Goal: Information Seeking & Learning: Check status

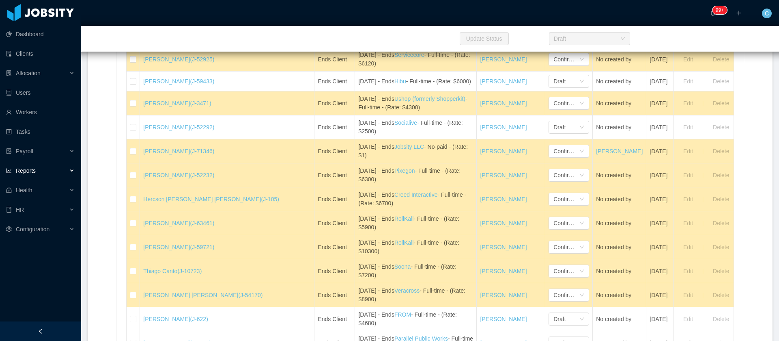
scroll to position [852, 0]
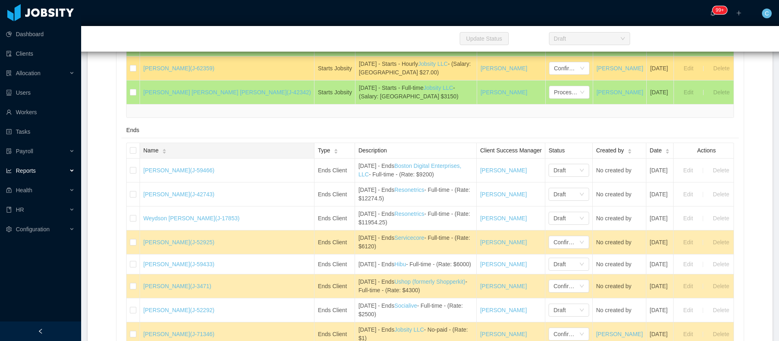
click at [158, 155] on span "Name" at bounding box center [150, 150] width 15 height 9
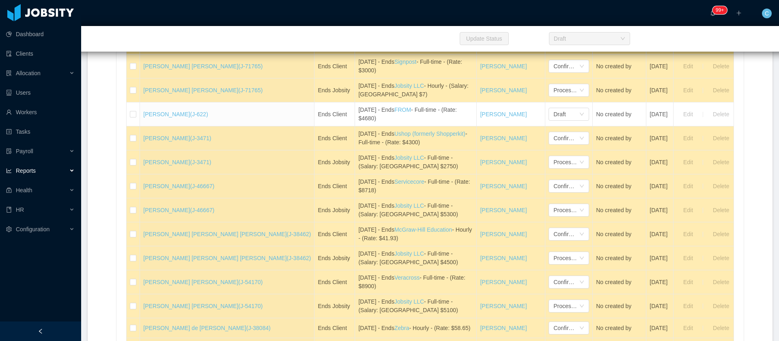
scroll to position [1339, 0]
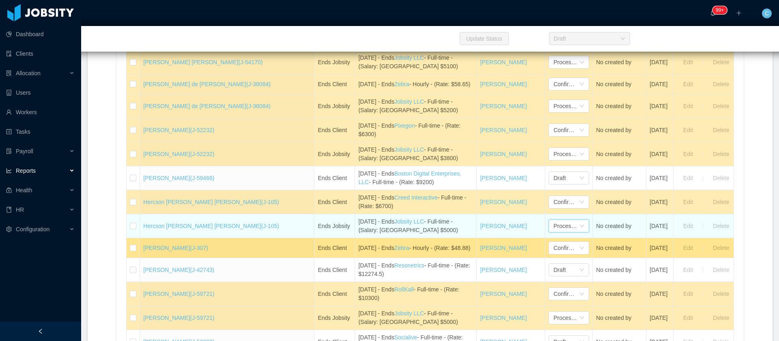
click at [554, 232] on div "Processed" at bounding box center [567, 226] width 26 height 12
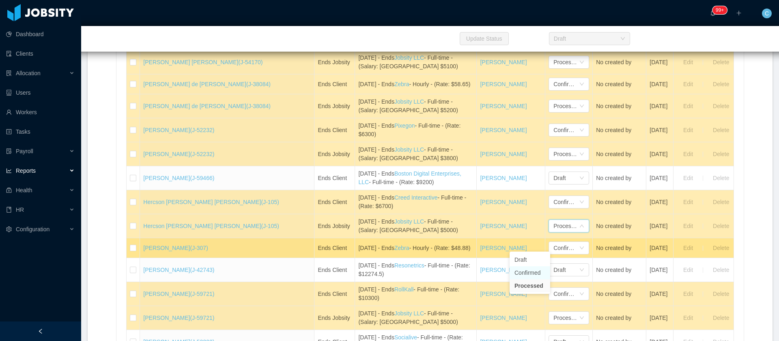
click at [524, 273] on li "Confirmed" at bounding box center [530, 272] width 41 height 13
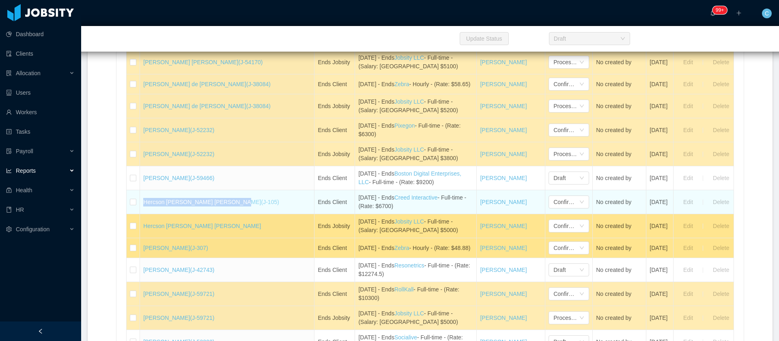
drag, startPoint x: 145, startPoint y: 220, endPoint x: 239, endPoint y: 219, distance: 93.4
click at [239, 214] on td "Hercson Eduardo Santander Romero (J-105)" at bounding box center [227, 202] width 175 height 24
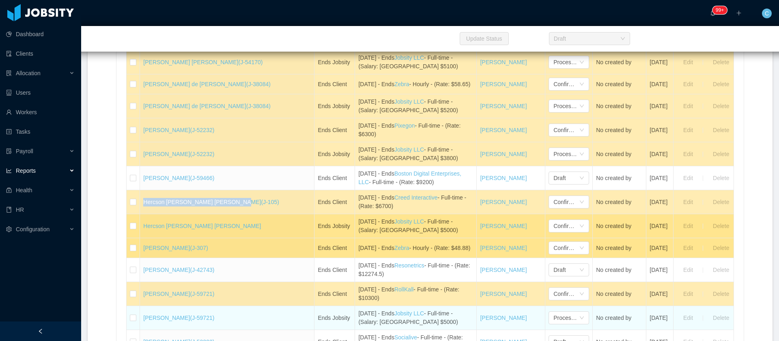
copy link "Hercson [PERSON_NAME] [PERSON_NAME]"
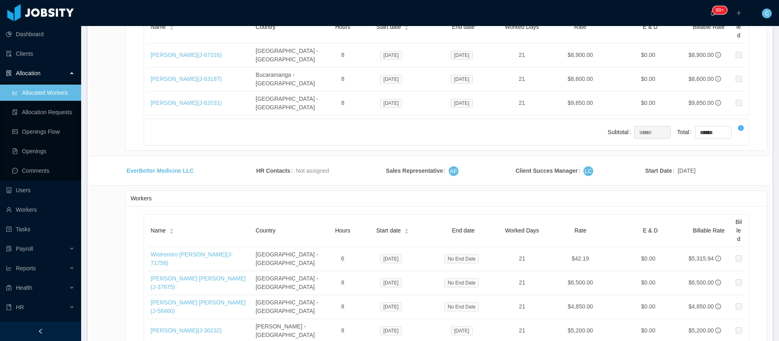
scroll to position [1935, 0]
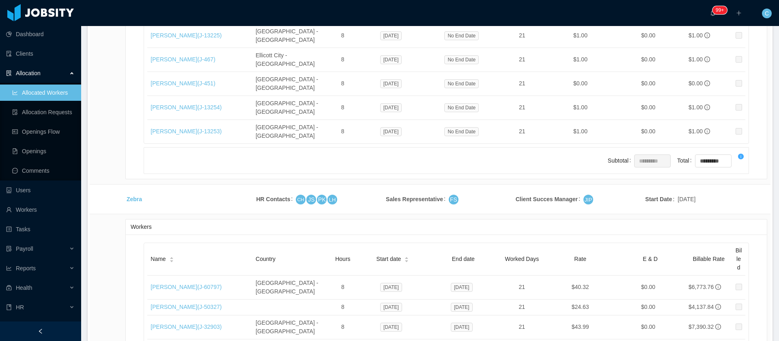
drag, startPoint x: 168, startPoint y: 264, endPoint x: 187, endPoint y: 260, distance: 19.0
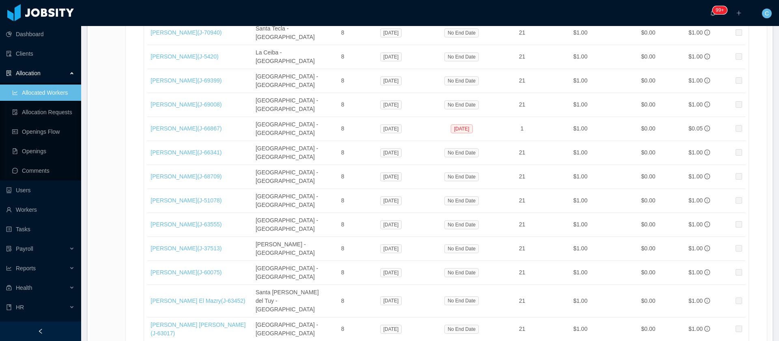
scroll to position [0, 0]
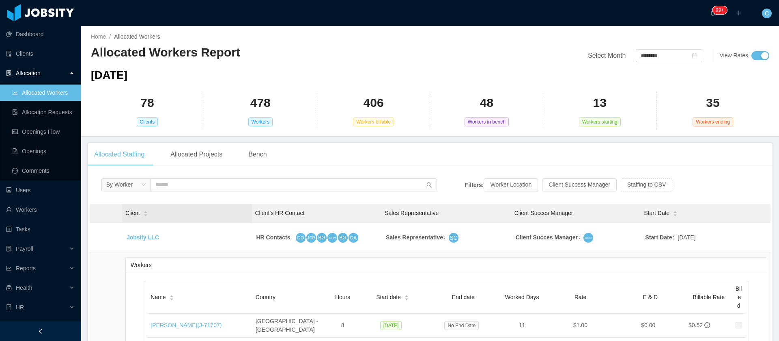
click at [142, 213] on div "Client" at bounding box center [136, 213] width 23 height 9
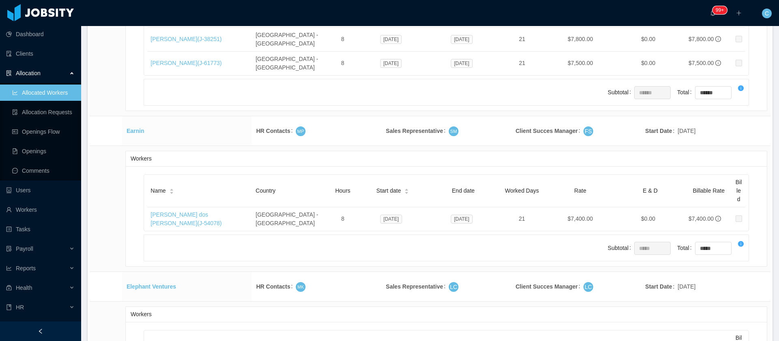
scroll to position [4486, 0]
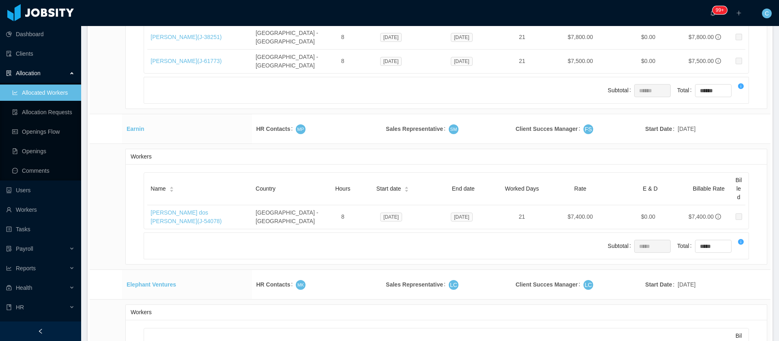
drag, startPoint x: 588, startPoint y: 200, endPoint x: 557, endPoint y: 199, distance: 30.9
drag, startPoint x: 151, startPoint y: 192, endPoint x: 226, endPoint y: 194, distance: 75.9
copy link "Wistremiro [PERSON_NAME]"
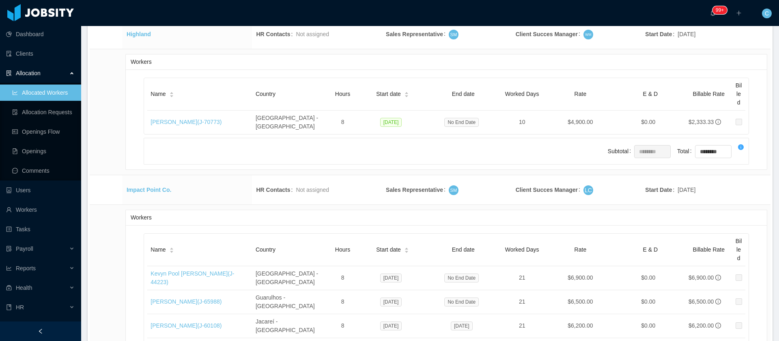
scroll to position [8530, 0]
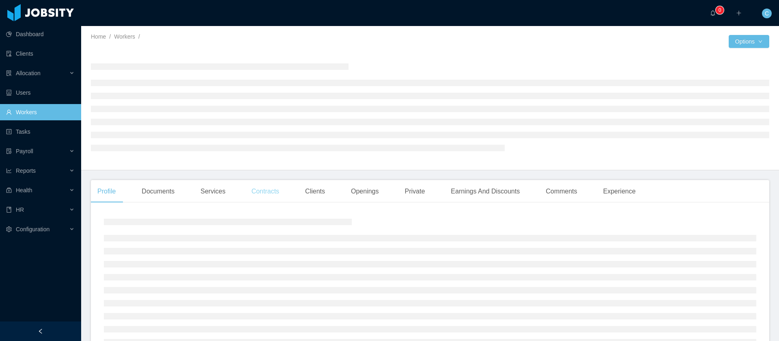
click at [250, 195] on div "Contracts" at bounding box center [265, 191] width 41 height 23
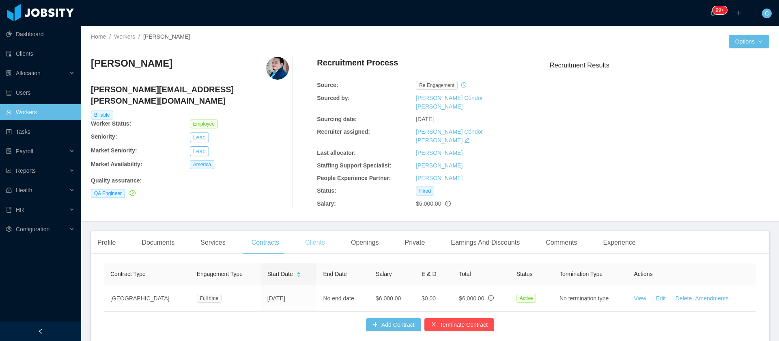
click at [309, 231] on div "Clients" at bounding box center [315, 242] width 33 height 23
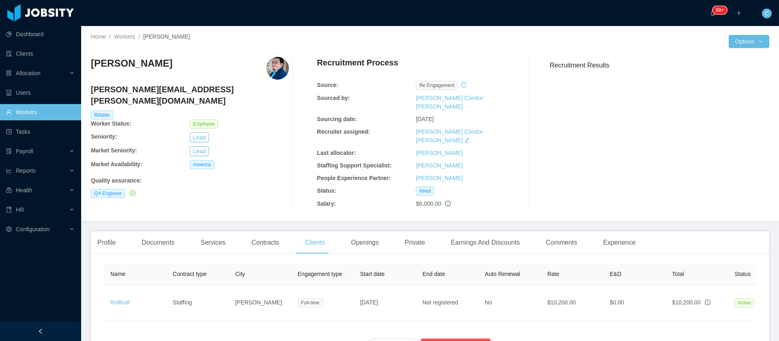
drag, startPoint x: 527, startPoint y: 127, endPoint x: 523, endPoint y: 110, distance: 16.6
click at [524, 116] on div at bounding box center [529, 132] width 28 height 151
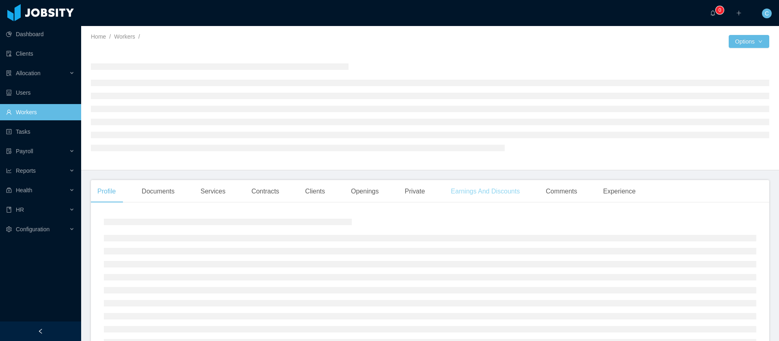
click at [465, 187] on div "Earnings And Discounts" at bounding box center [485, 191] width 82 height 23
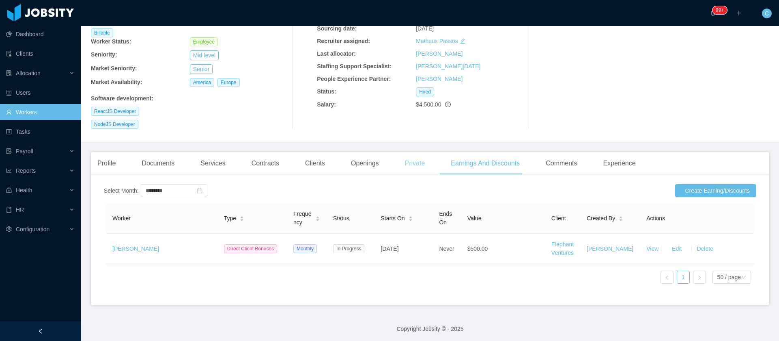
scroll to position [21, 0]
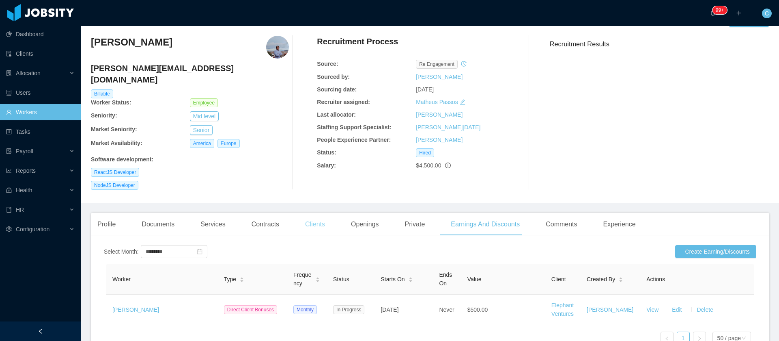
click at [309, 217] on div "Clients" at bounding box center [315, 224] width 33 height 23
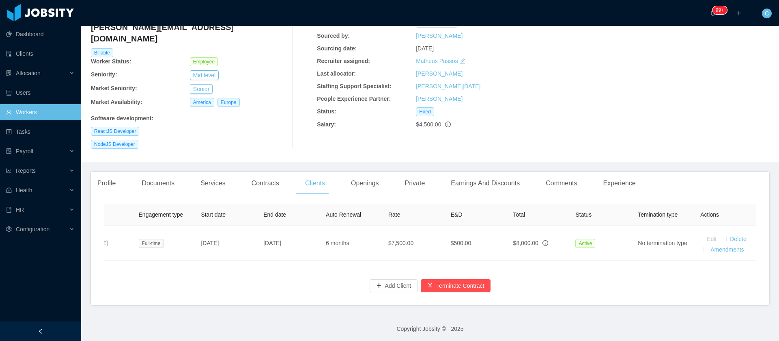
scroll to position [0, 168]
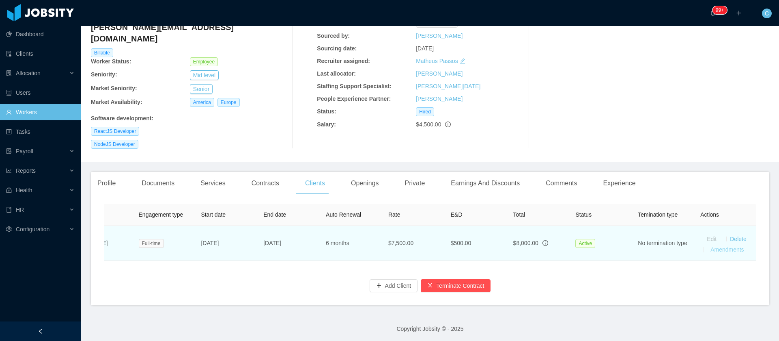
click at [711, 246] on link "Amendments" at bounding box center [727, 249] width 33 height 6
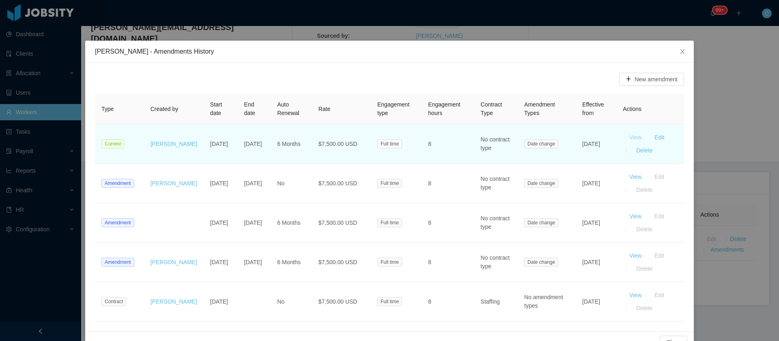
click at [633, 136] on button "View" at bounding box center [635, 137] width 25 height 13
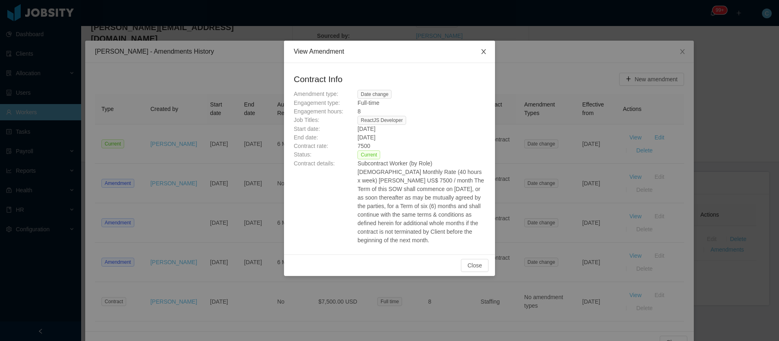
click at [483, 56] on span "Close" at bounding box center [483, 52] width 23 height 23
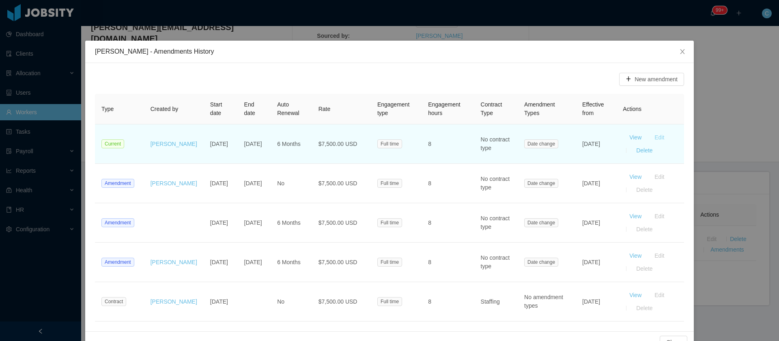
click at [660, 137] on button "Edit" at bounding box center [659, 137] width 23 height 13
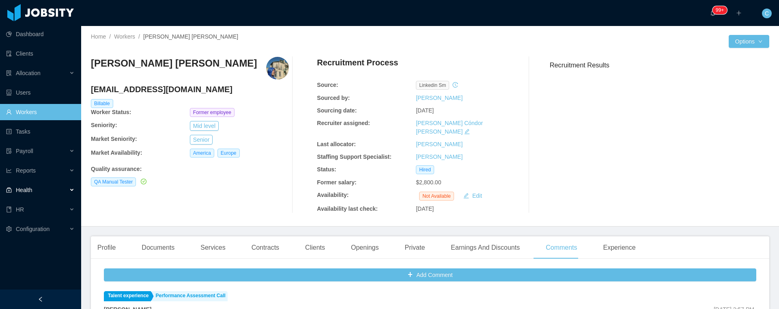
click at [41, 188] on div "Health" at bounding box center [40, 190] width 81 height 16
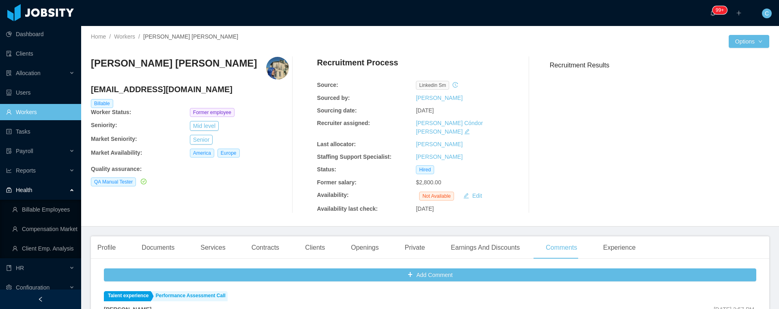
click at [40, 180] on ul "Dashboard Clients Allocation Users Workers Tasks Payroll Reports Health Billabl…" at bounding box center [40, 160] width 81 height 273
click at [42, 174] on div "Reports" at bounding box center [40, 170] width 81 height 16
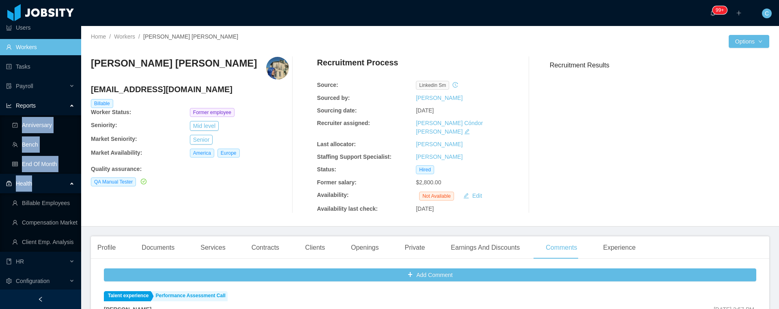
scroll to position [66, 0]
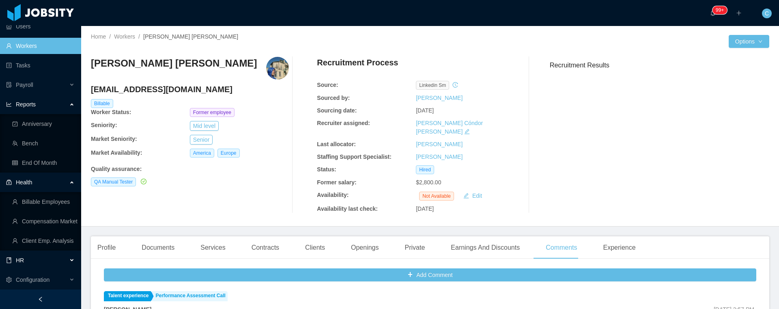
click at [16, 259] on span "HR" at bounding box center [20, 260] width 8 height 6
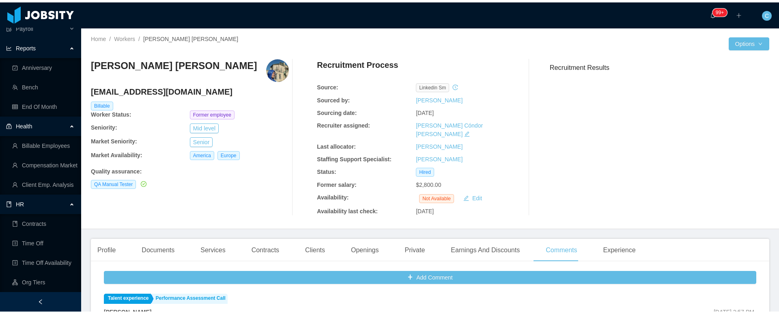
scroll to position [183, 0]
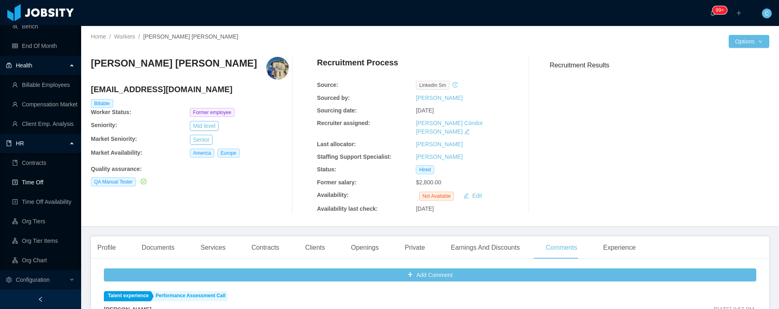
click at [42, 177] on link "Time Off" at bounding box center [43, 182] width 63 height 16
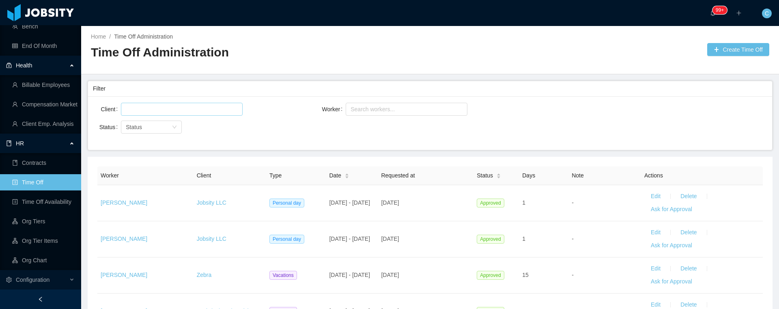
click at [161, 111] on div at bounding box center [180, 109] width 114 height 12
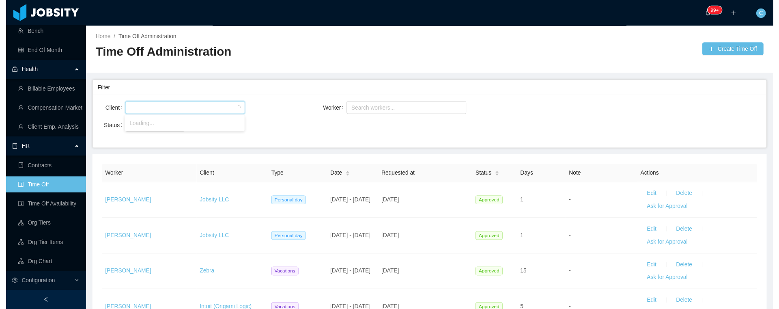
scroll to position [180, 0]
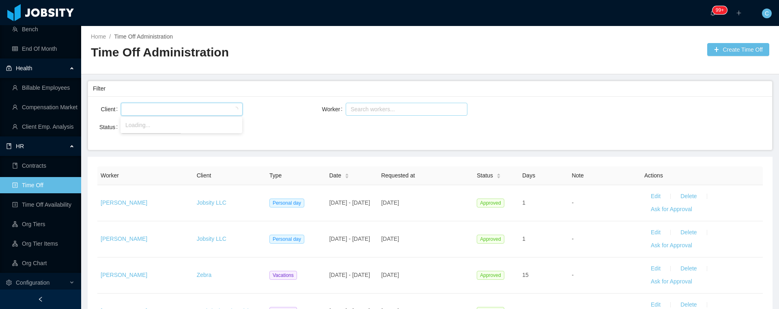
click at [375, 107] on div "Search workers..." at bounding box center [403, 109] width 105 height 8
type input "*****"
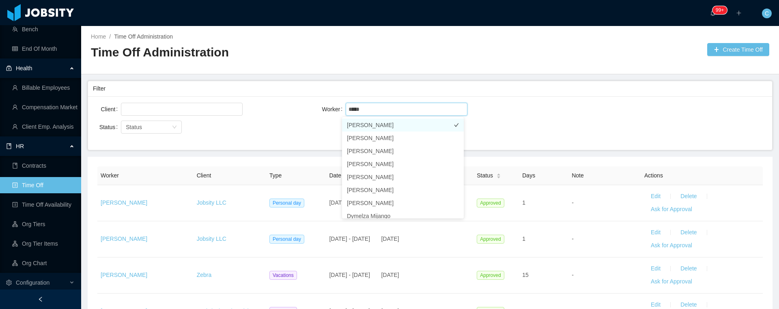
click at [357, 128] on li "[PERSON_NAME]" at bounding box center [403, 125] width 122 height 13
click at [534, 119] on div "Worker Search workers... Yacelis Mata" at bounding box center [430, 114] width 225 height 26
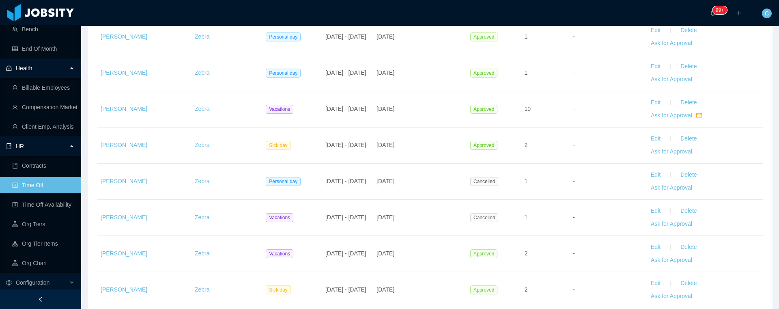
scroll to position [974, 0]
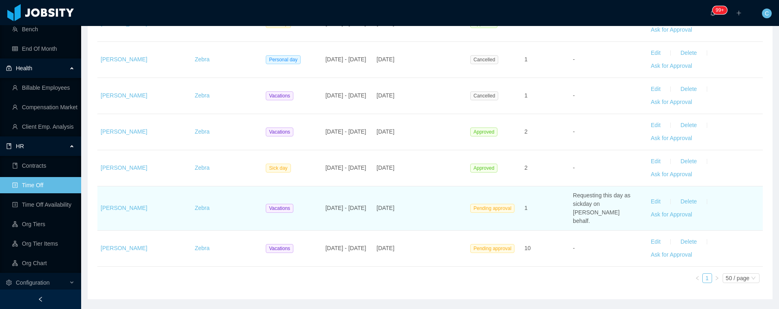
drag, startPoint x: 410, startPoint y: 213, endPoint x: 319, endPoint y: 207, distance: 91.5
click at [319, 207] on tr "Yacelis Mata Zebra Vacations Jul 8 - Jul 8 2025 Jul 7th, 2025 Pending approval …" at bounding box center [430, 208] width 666 height 44
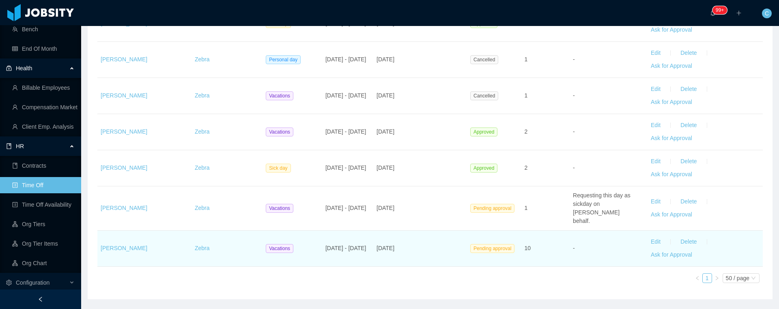
drag, startPoint x: 410, startPoint y: 248, endPoint x: 401, endPoint y: 247, distance: 9.0
click at [401, 248] on td "Jul 24th, 2025" at bounding box center [420, 249] width 94 height 36
drag, startPoint x: 340, startPoint y: 251, endPoint x: 325, endPoint y: 243, distance: 17.1
click at [322, 237] on td "Oct 20 - Oct 31 2025" at bounding box center [347, 249] width 51 height 36
click at [412, 249] on td "Jul 24th, 2025" at bounding box center [420, 249] width 94 height 36
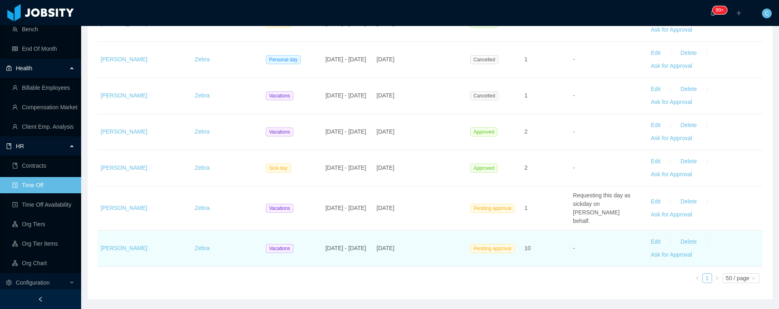
drag, startPoint x: 364, startPoint y: 243, endPoint x: 99, endPoint y: 246, distance: 265.5
click at [99, 246] on tr "Yacelis Mata Zebra Vacations Oct 20 - Oct 31 2025 Jul 24th, 2025 Pending approv…" at bounding box center [430, 249] width 666 height 36
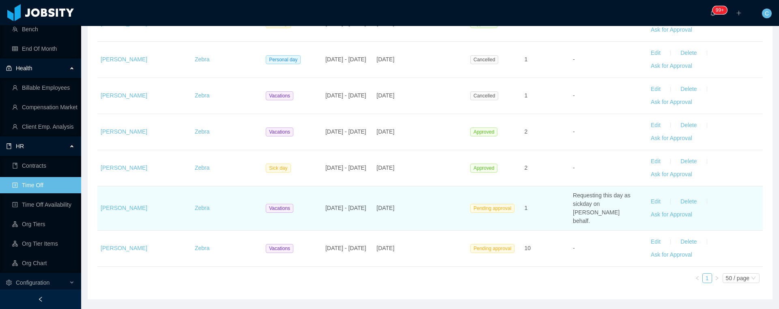
click at [336, 205] on span "Jul 8 - Jul 8 2025" at bounding box center [346, 208] width 41 height 6
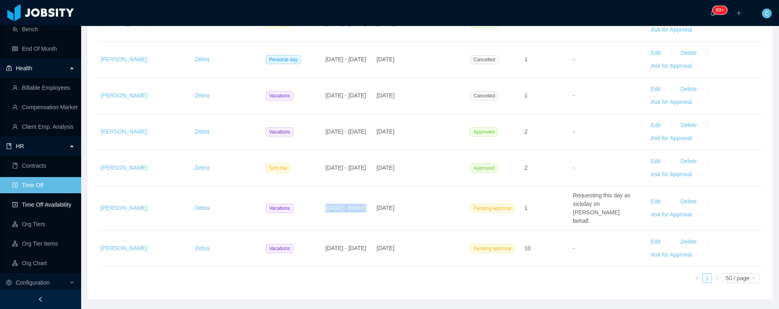
click at [52, 208] on link "Time Off Availability" at bounding box center [43, 204] width 63 height 16
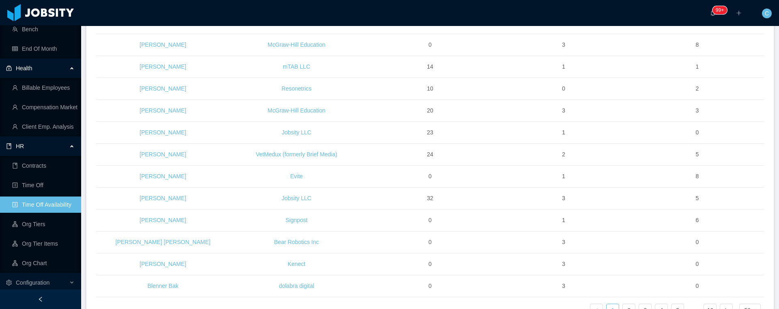
scroll to position [1005, 0]
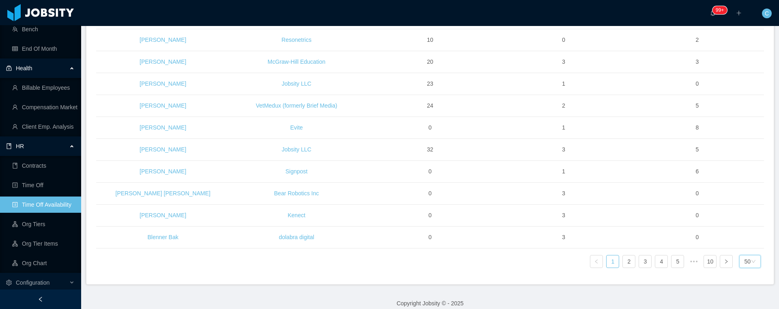
click at [744, 255] on div "50" at bounding box center [747, 261] width 6 height 12
click at [737, 237] on li "40 / page" at bounding box center [746, 238] width 33 height 13
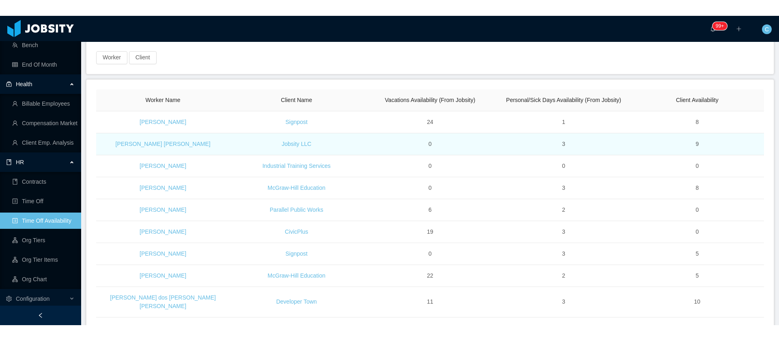
scroll to position [0, 0]
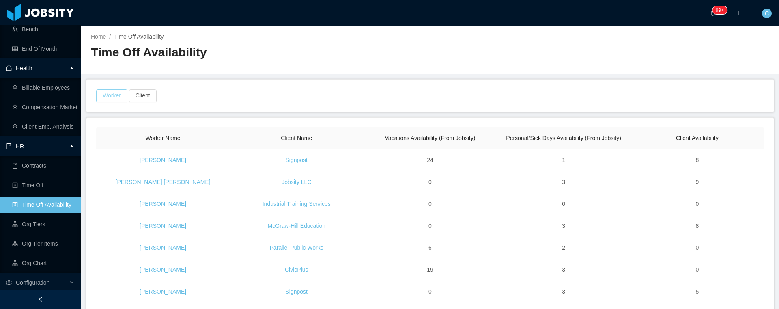
click at [111, 99] on button "Worker" at bounding box center [111, 95] width 31 height 13
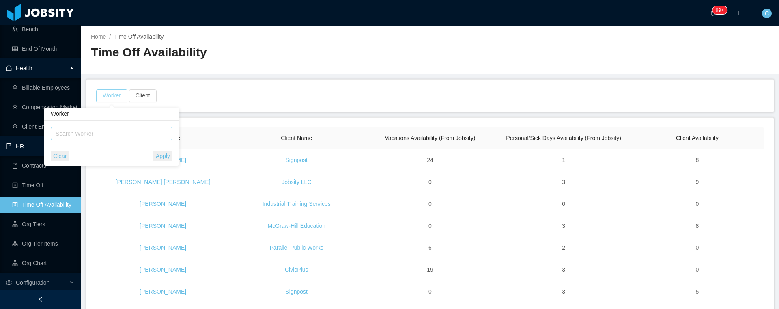
click at [108, 132] on div "Search Worker" at bounding box center [108, 133] width 105 height 8
type input "*******"
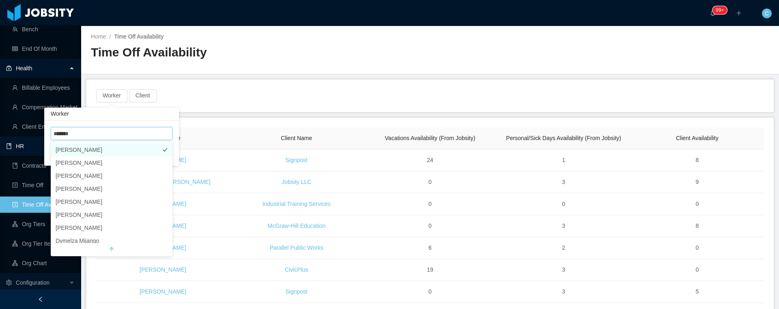
click at [99, 152] on li "[PERSON_NAME]" at bounding box center [112, 149] width 122 height 13
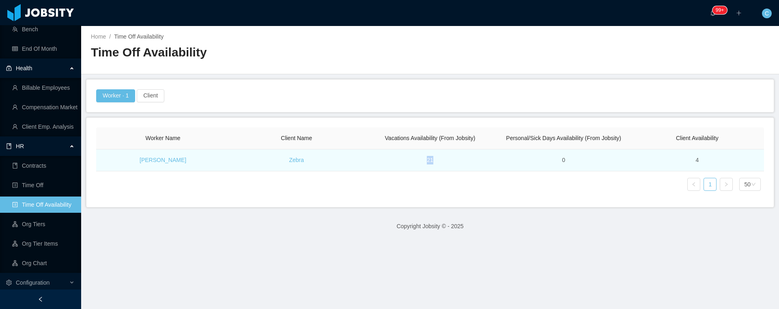
drag, startPoint x: 425, startPoint y: 171, endPoint x: 433, endPoint y: 168, distance: 8.7
click at [433, 168] on td "21" at bounding box center [430, 160] width 134 height 22
click at [431, 166] on td "21" at bounding box center [430, 160] width 134 height 22
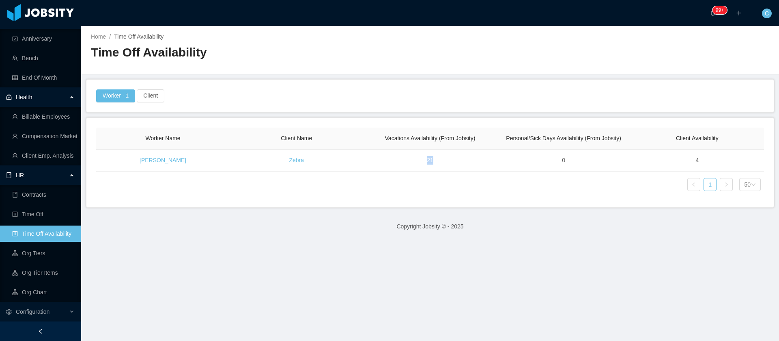
scroll to position [151, 0]
click at [33, 215] on link "Time Off" at bounding box center [43, 214] width 63 height 16
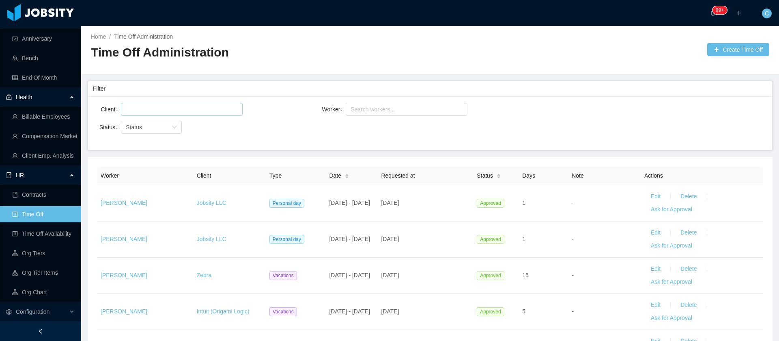
click at [213, 108] on div at bounding box center [180, 109] width 114 height 12
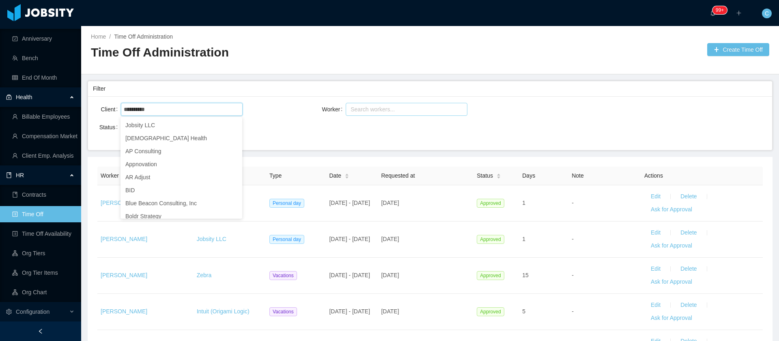
click at [368, 109] on div "Search workers..." at bounding box center [403, 109] width 105 height 8
type input "**********"
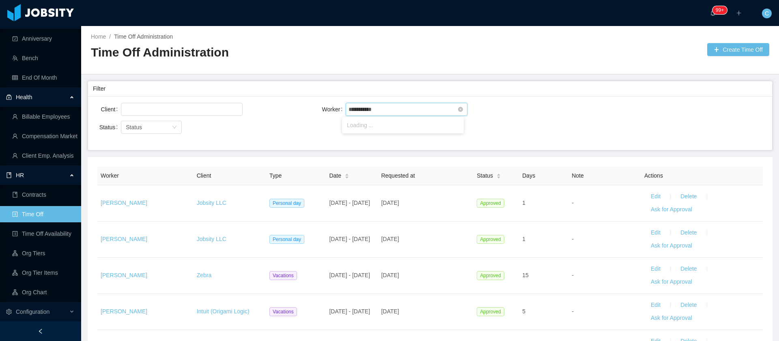
type input "**********"
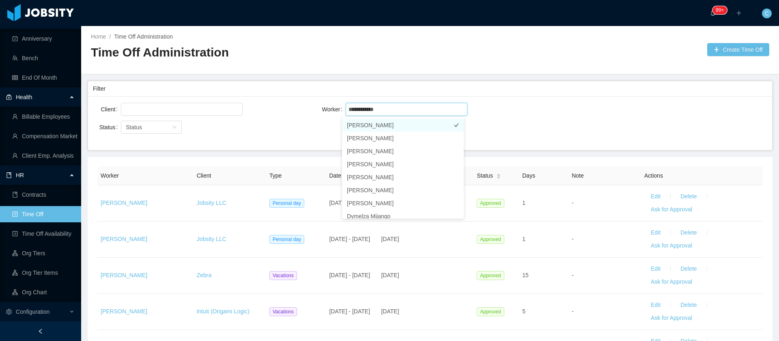
click at [375, 124] on li "[PERSON_NAME]" at bounding box center [403, 125] width 122 height 13
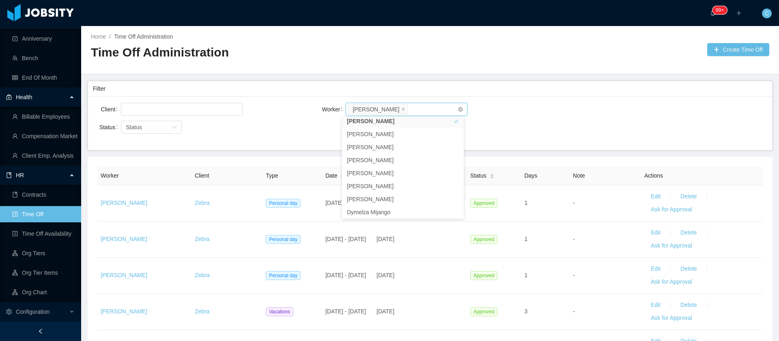
scroll to position [2, 0]
click at [517, 110] on div "Worker Search workers... Yacelis Mata" at bounding box center [430, 109] width 225 height 16
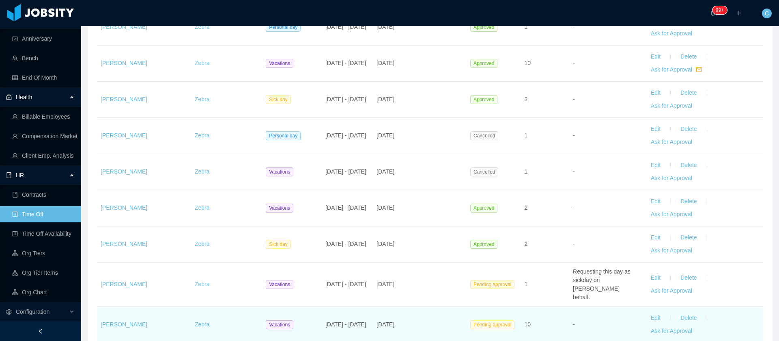
scroll to position [959, 0]
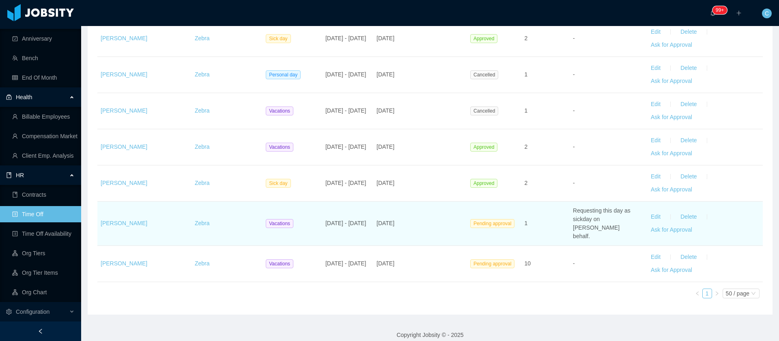
drag, startPoint x: 321, startPoint y: 219, endPoint x: 364, endPoint y: 221, distance: 43.1
click at [364, 221] on td "Jul 8 - Jul 8 2025" at bounding box center [347, 223] width 51 height 44
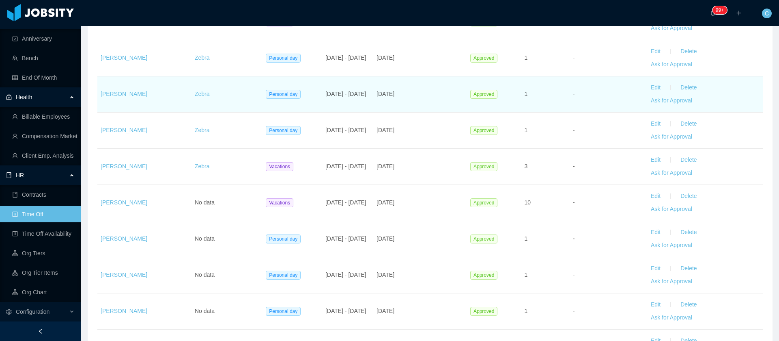
scroll to position [0, 0]
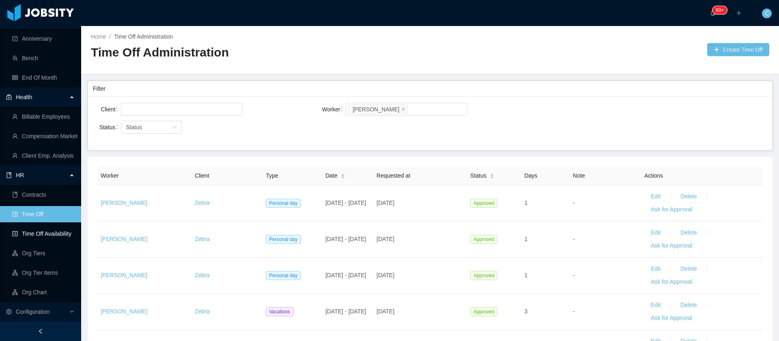
click at [29, 229] on link "Time Off Availability" at bounding box center [43, 233] width 63 height 16
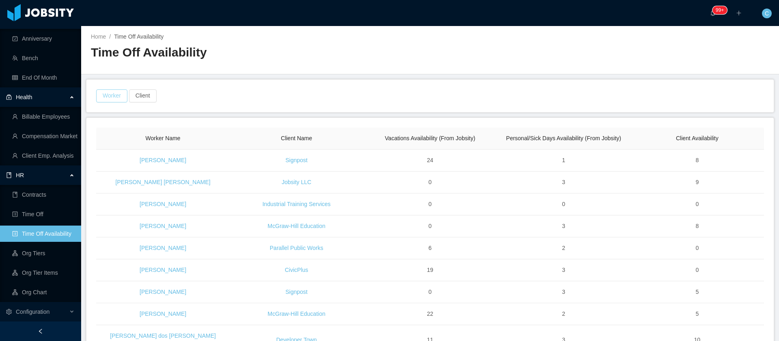
click at [111, 93] on button "Worker" at bounding box center [111, 95] width 31 height 13
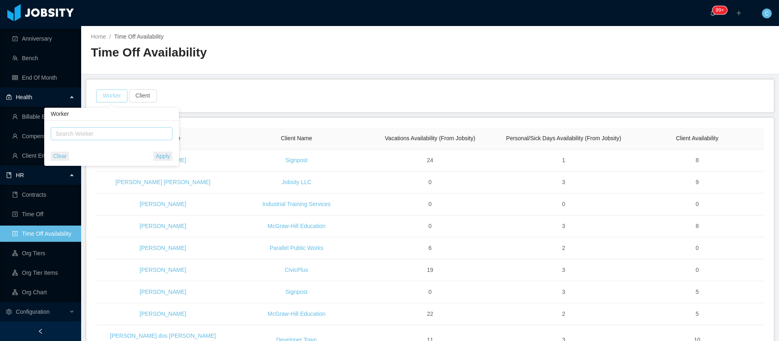
click at [116, 129] on div "Search Worker" at bounding box center [108, 133] width 105 height 8
type input "*****"
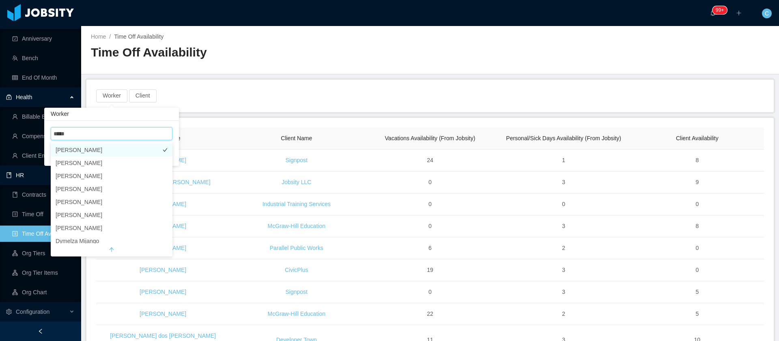
click at [97, 148] on li "[PERSON_NAME]" at bounding box center [112, 149] width 122 height 13
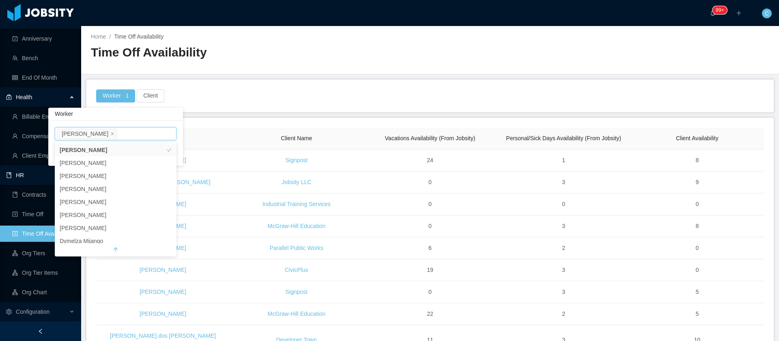
click at [205, 89] on div "Worker · 1 Client" at bounding box center [430, 95] width 670 height 13
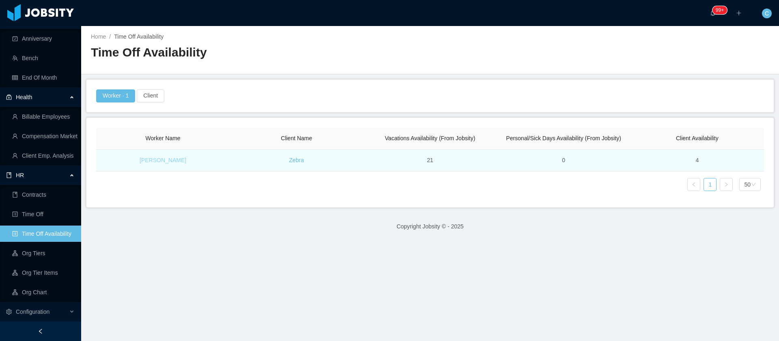
click at [160, 159] on link "[PERSON_NAME]" at bounding box center [163, 160] width 47 height 6
click at [690, 162] on td "4" at bounding box center [698, 160] width 134 height 22
drag, startPoint x: 461, startPoint y: 158, endPoint x: 381, endPoint y: 167, distance: 80.5
click at [381, 167] on td "21" at bounding box center [430, 160] width 134 height 22
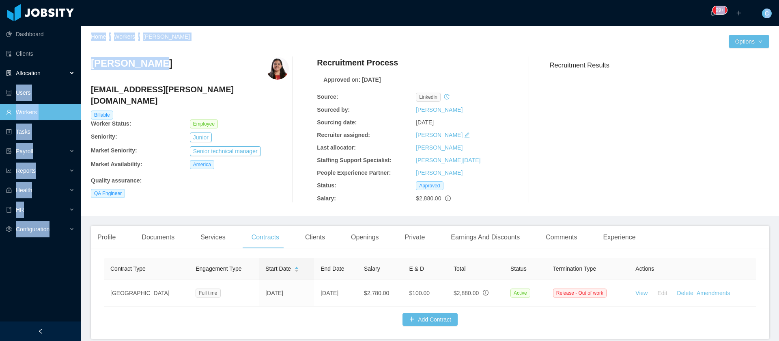
drag, startPoint x: 150, startPoint y: 66, endPoint x: 75, endPoint y: 73, distance: 75.4
click at [79, 66] on section "Dashboard Clients Allocation Users Workers Tasks Payroll Reports Health HR Conf…" at bounding box center [389, 170] width 779 height 341
click at [105, 63] on h3 "[PERSON_NAME]" at bounding box center [132, 63] width 82 height 13
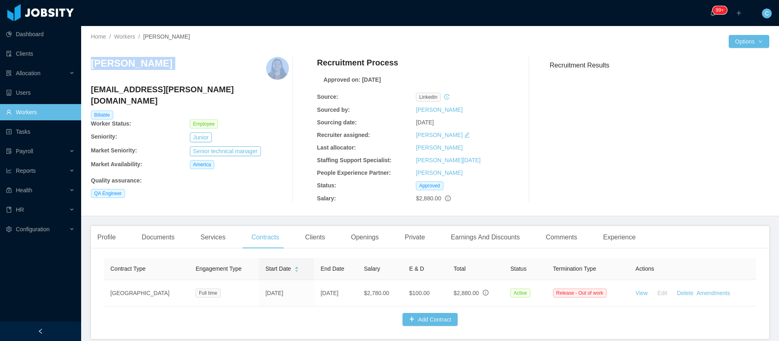
click at [104, 63] on h3 "[PERSON_NAME]" at bounding box center [132, 63] width 82 height 13
click at [103, 63] on h3 "[PERSON_NAME]" at bounding box center [132, 63] width 82 height 13
click at [103, 63] on h3 "Yacelis Mata" at bounding box center [132, 63] width 82 height 13
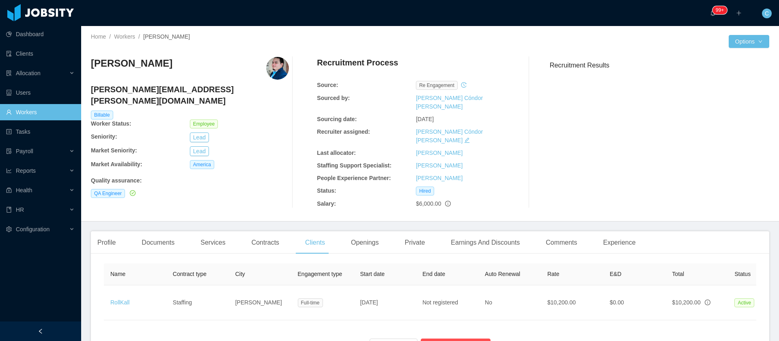
click at [11, 111] on link "Workers" at bounding box center [40, 112] width 69 height 16
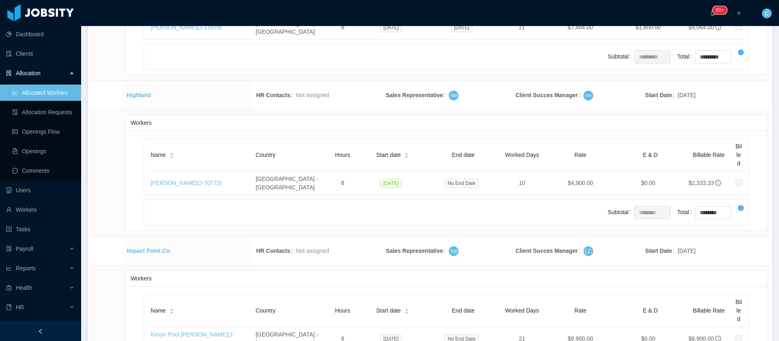
scroll to position [19317, 0]
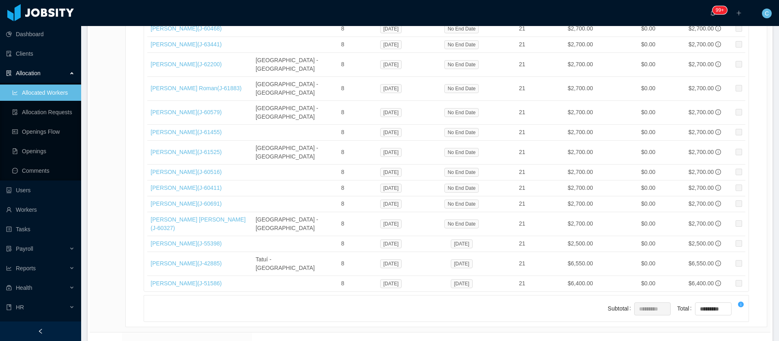
scroll to position [4911, 0]
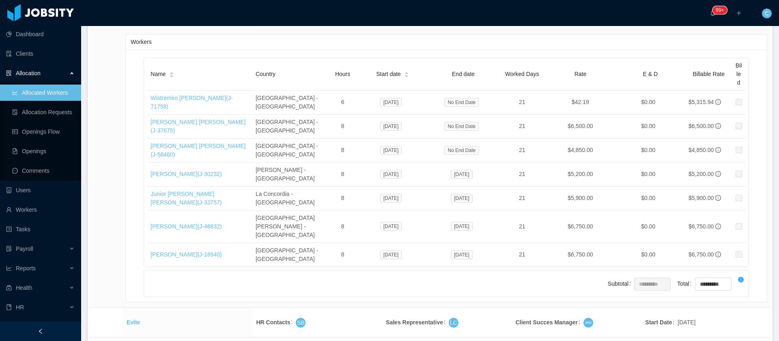
drag, startPoint x: 146, startPoint y: 177, endPoint x: 219, endPoint y: 177, distance: 72.7
copy link "[PERSON_NAME] [PERSON_NAME]"
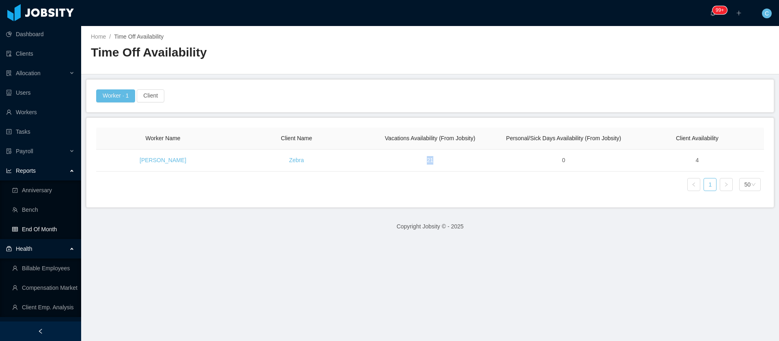
scroll to position [151, 0]
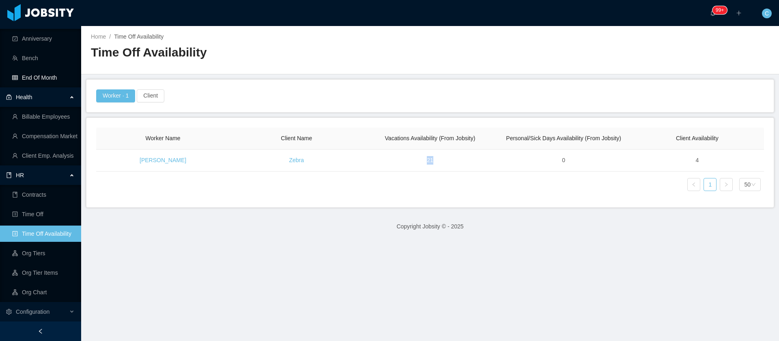
click at [41, 79] on link "End Of Month" at bounding box center [43, 77] width 63 height 16
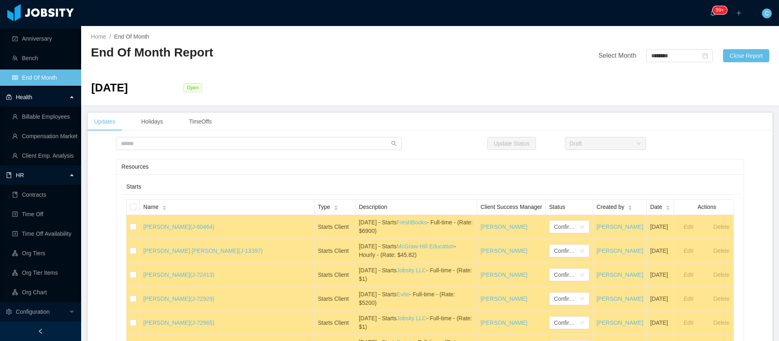
click at [693, 139] on div "Update Status Draft" at bounding box center [430, 143] width 685 height 13
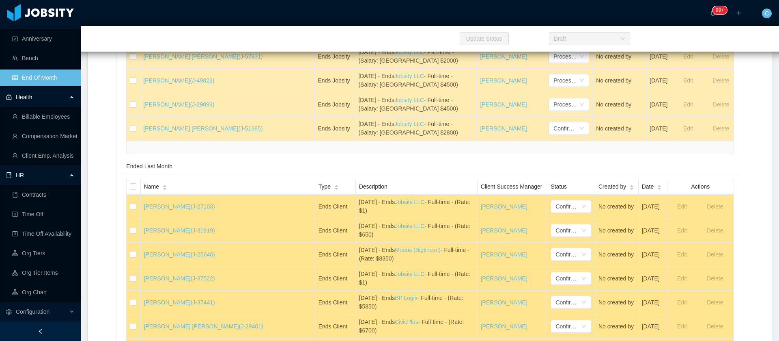
scroll to position [19635, 0]
